Goal: Find specific page/section: Find specific page/section

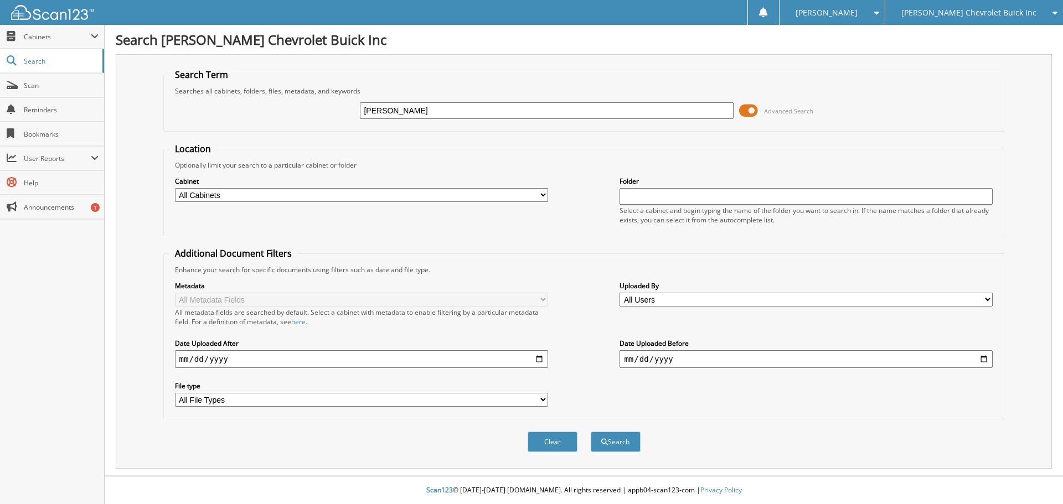
type input "[PERSON_NAME]"
click at [591, 432] on button "Search" at bounding box center [616, 442] width 50 height 20
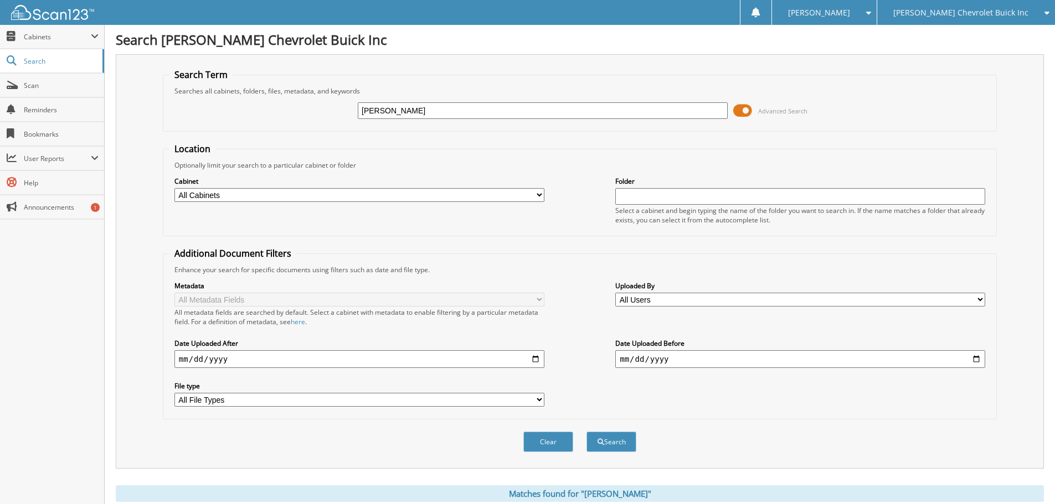
click at [413, 115] on input "denton" at bounding box center [543, 110] width 370 height 17
type input "9869"
click at [586, 432] on button "Search" at bounding box center [611, 442] width 50 height 20
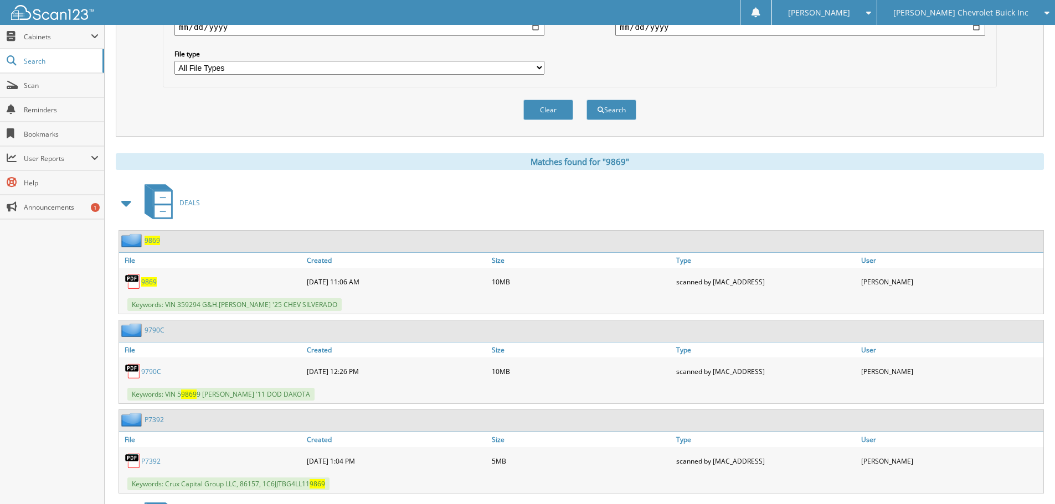
click at [148, 285] on span "9869" at bounding box center [149, 281] width 16 height 9
